Goal: Information Seeking & Learning: Learn about a topic

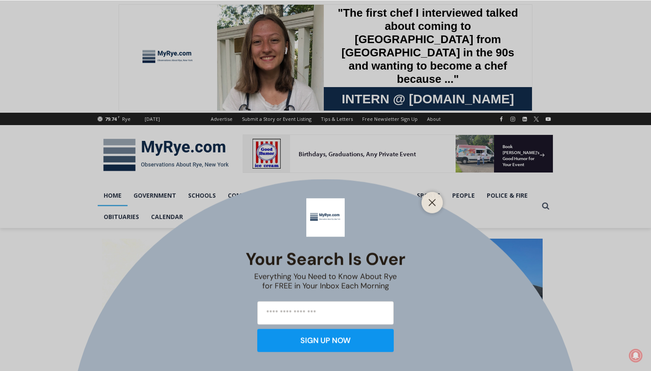
click at [426, 204] on div at bounding box center [432, 202] width 21 height 21
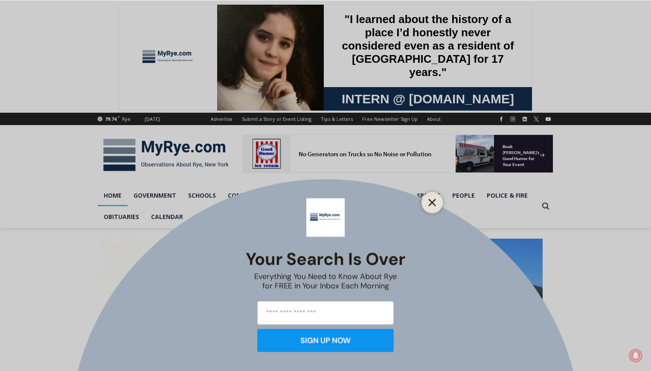
click at [436, 201] on icon "Close" at bounding box center [433, 202] width 8 height 8
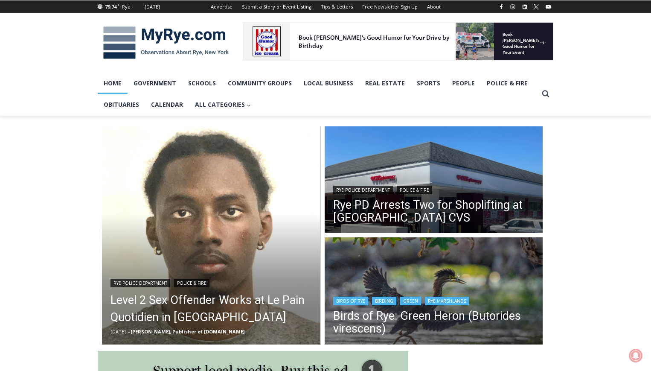
scroll to position [183, 0]
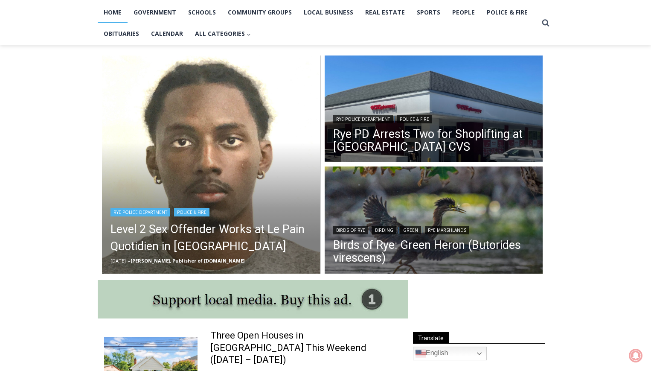
click at [207, 204] on header "Rye Police Department | Police & Fire Level 2 Sex Offender Works at Le Pain Quo…" at bounding box center [211, 235] width 219 height 77
click at [274, 166] on img "Read More Level 2 Sex Offender Works at Le Pain Quotidien in Rye" at bounding box center [211, 164] width 219 height 219
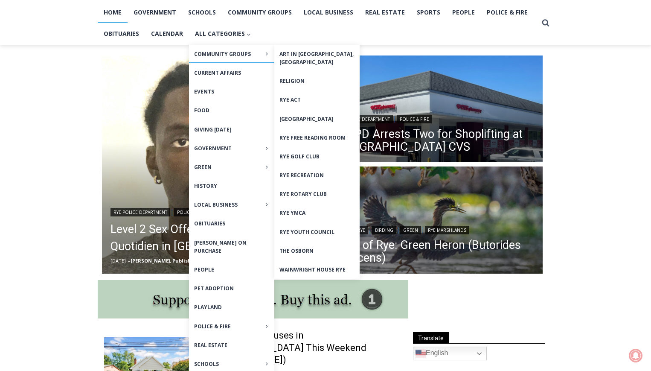
scroll to position [0, 0]
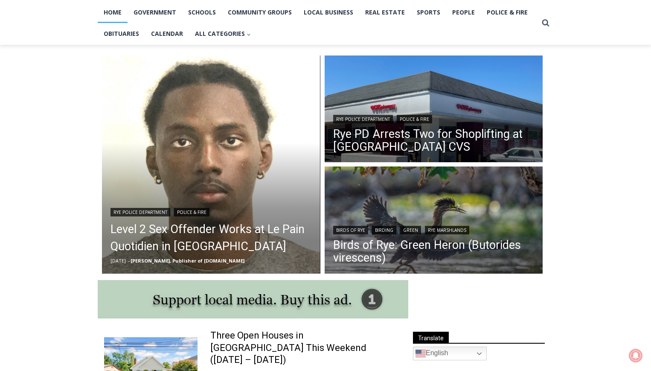
click at [118, 13] on link "Home" at bounding box center [113, 12] width 30 height 21
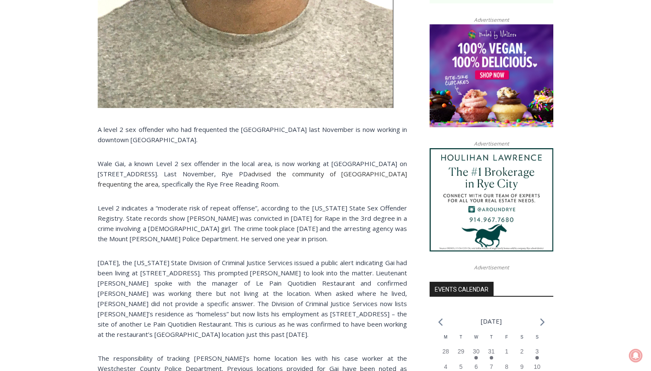
scroll to position [504, 0]
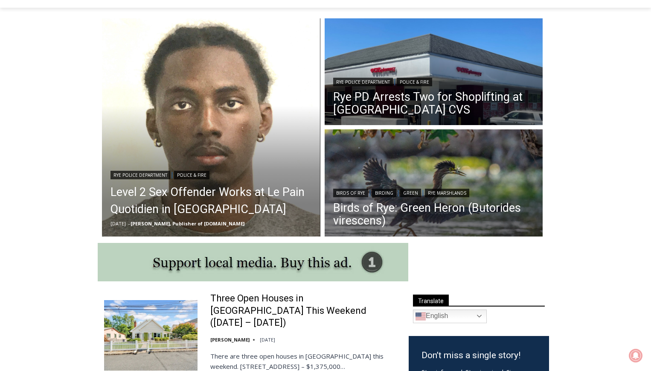
click at [158, 330] on img at bounding box center [150, 335] width 93 height 70
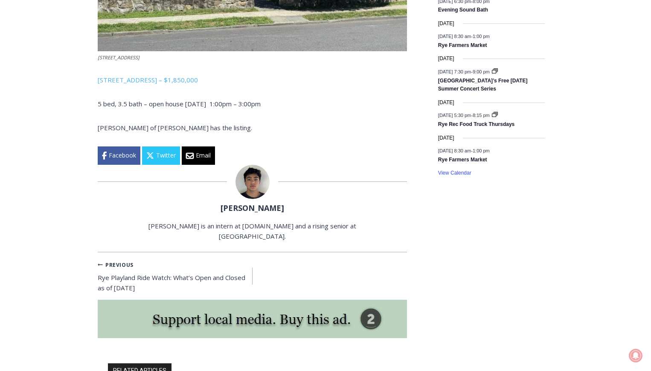
scroll to position [1325, 0]
